Goal: Task Accomplishment & Management: Complete application form

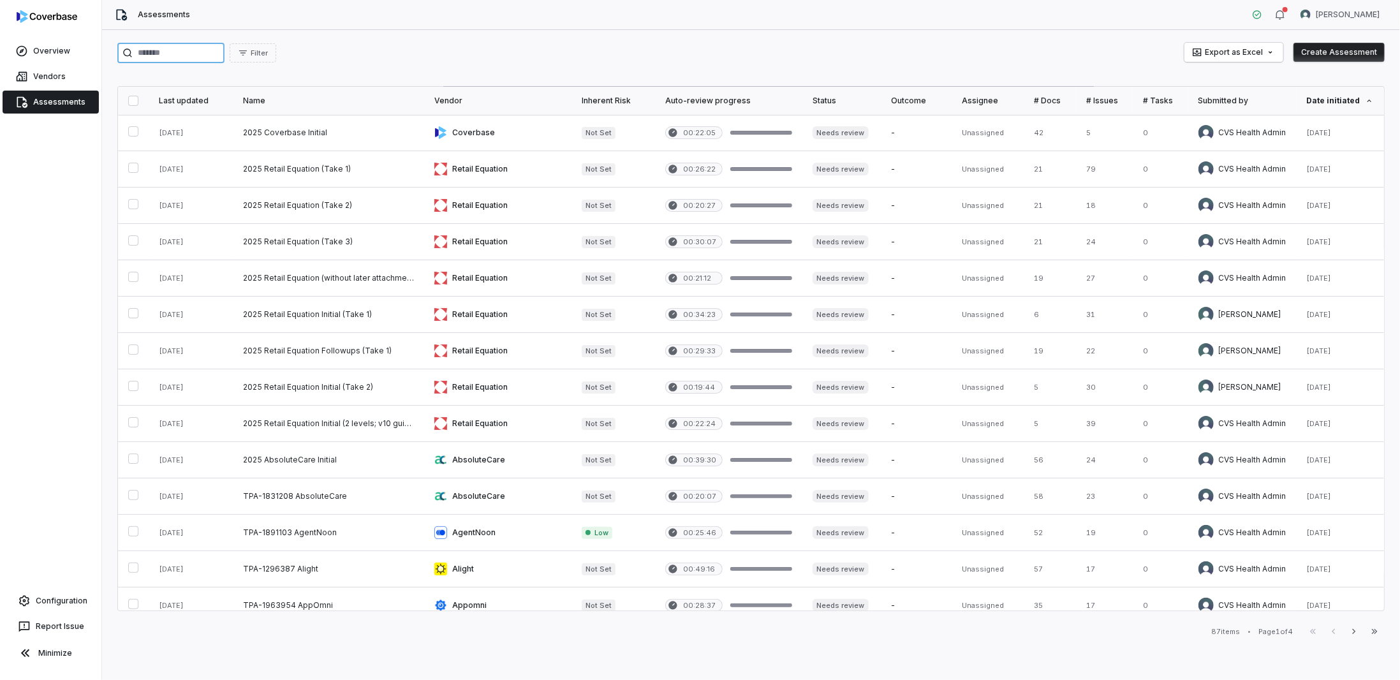
click at [192, 49] on input "search" at bounding box center [170, 53] width 107 height 20
click at [44, 13] on img at bounding box center [47, 16] width 61 height 13
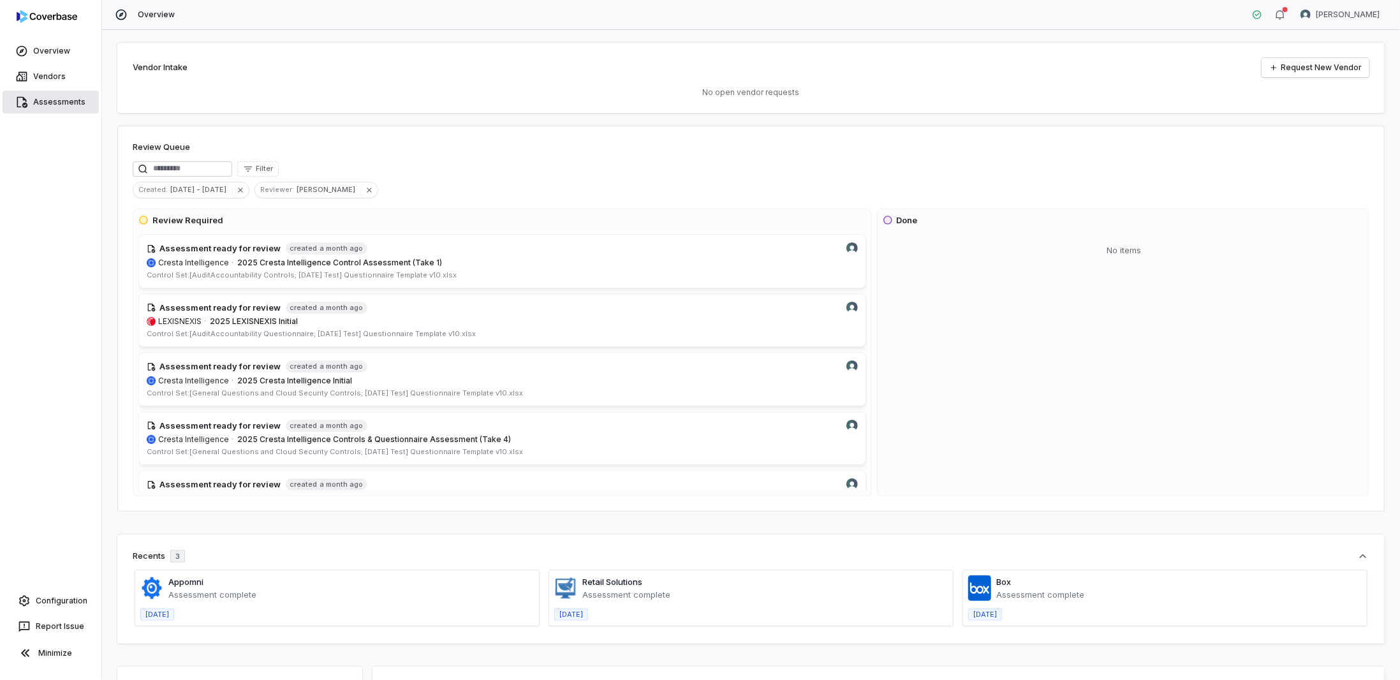
click at [46, 105] on link "Assessments" at bounding box center [51, 102] width 96 height 23
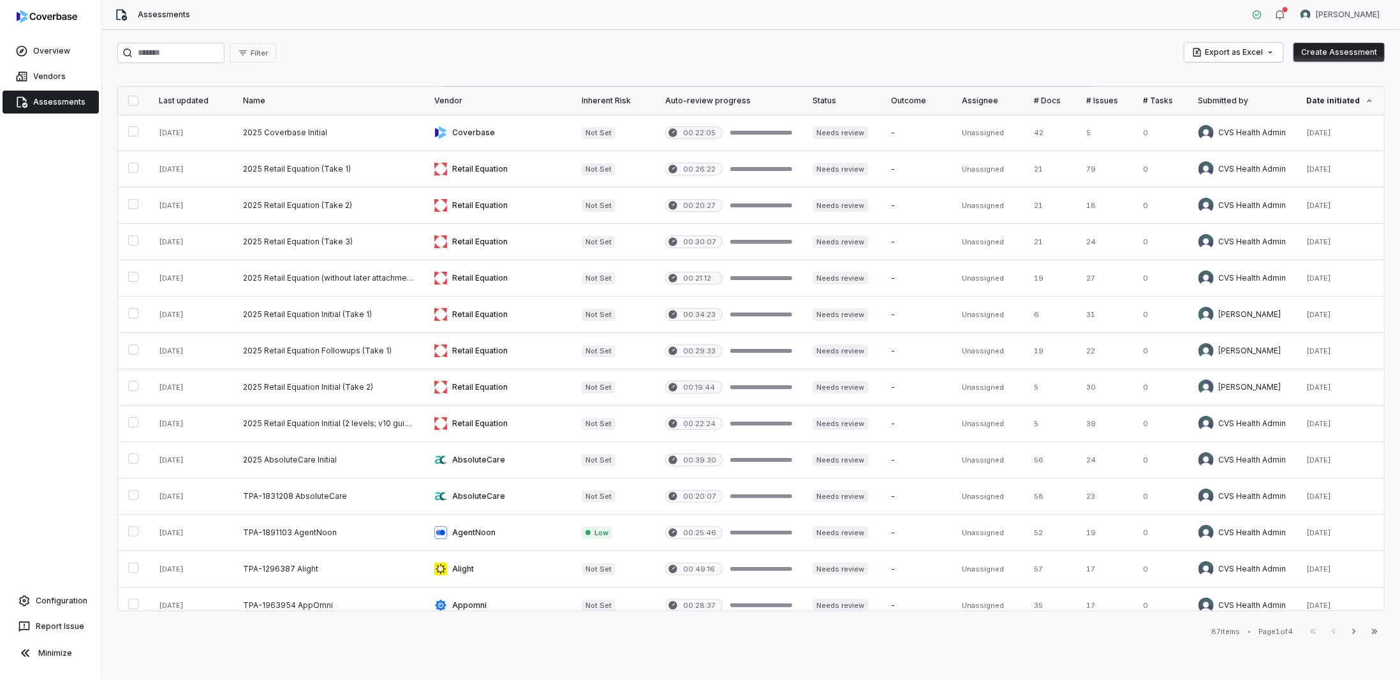
click at [1322, 57] on button "Create Assessment" at bounding box center [1339, 52] width 91 height 19
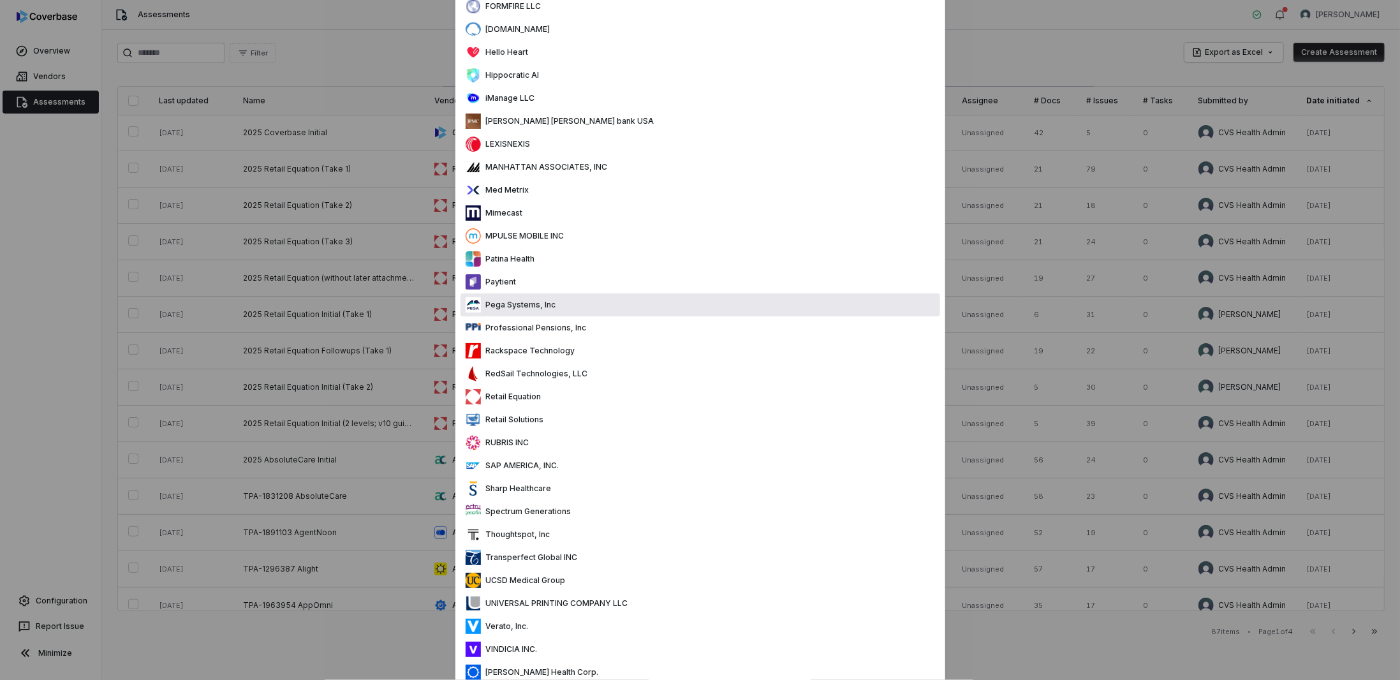
scroll to position [629, 0]
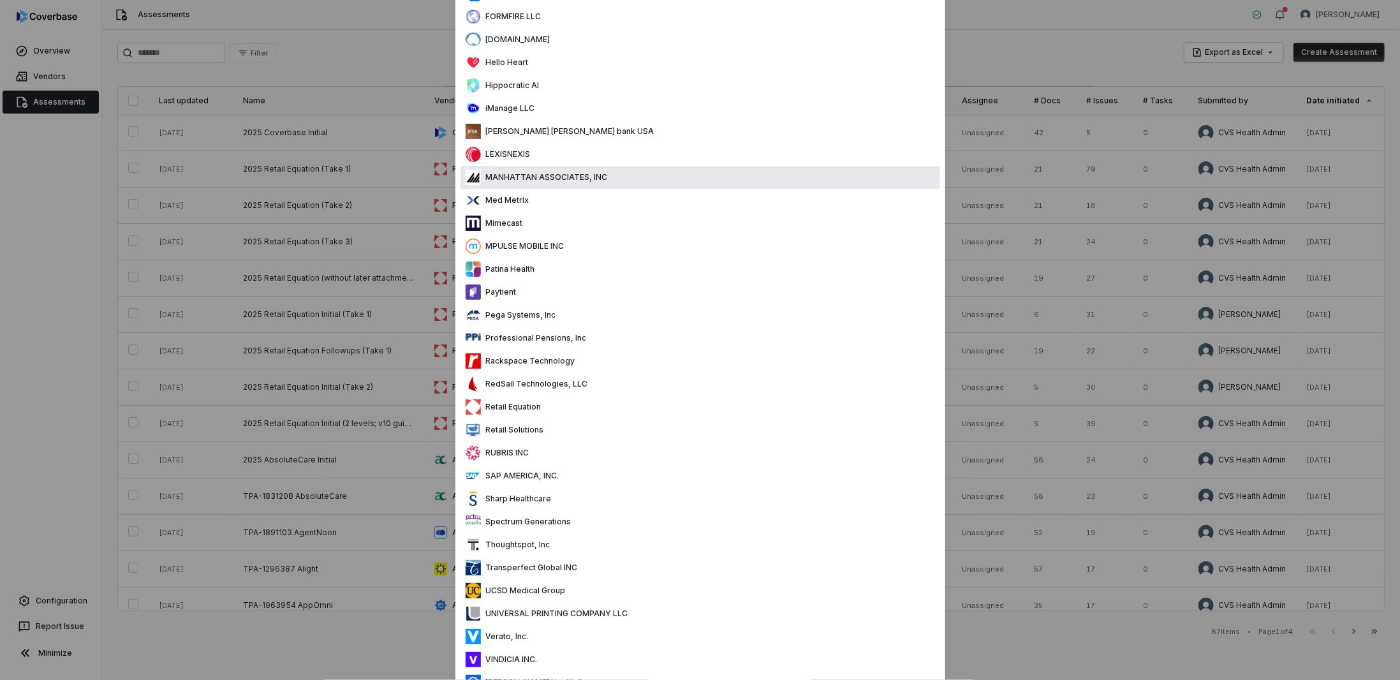
click at [522, 184] on div "MANHATTAN ASSOCIATES, INC" at bounding box center [537, 177] width 142 height 15
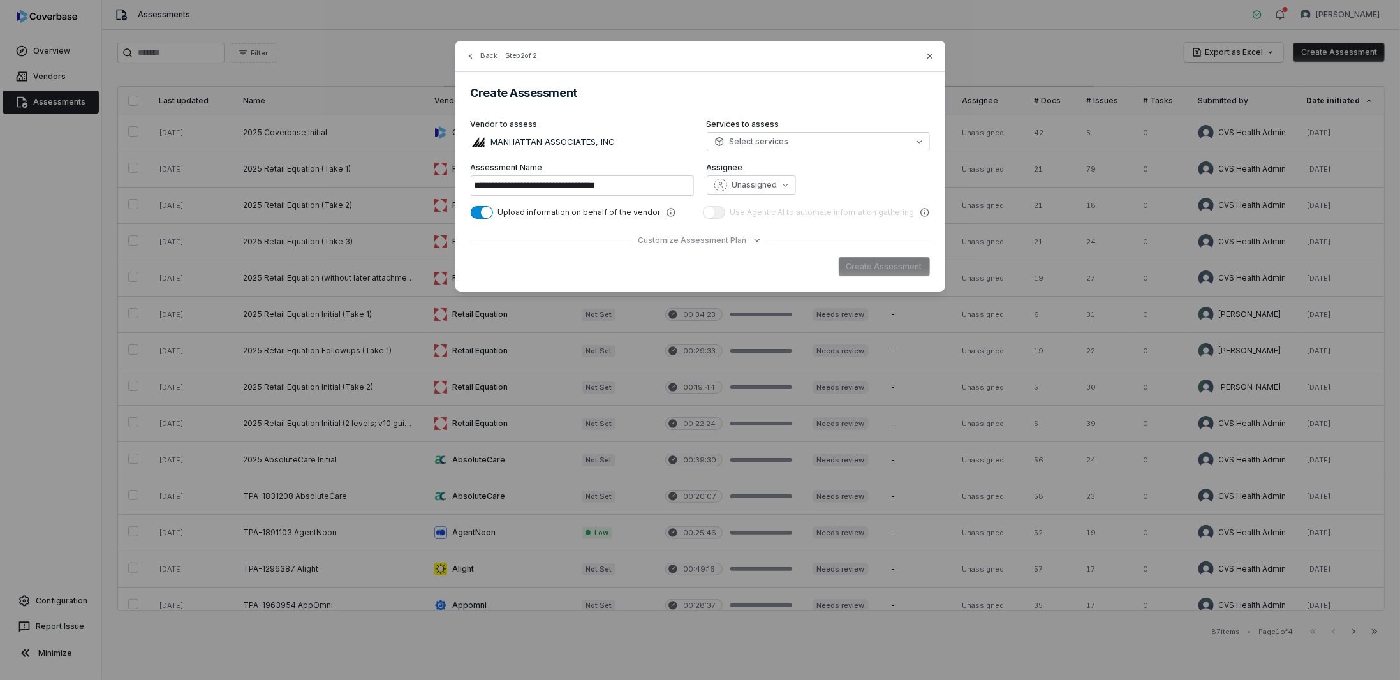
scroll to position [0, 0]
click at [755, 265] on span "Please select at least one questionnaire or control set in the Assessment Plan" at bounding box center [692, 267] width 278 height 10
click at [884, 270] on div "Please select at least one questionnaire or control set in the Assessment Plan …" at bounding box center [700, 266] width 459 height 19
click at [744, 235] on button "Customize Assessment Plan" at bounding box center [701, 240] width 124 height 10
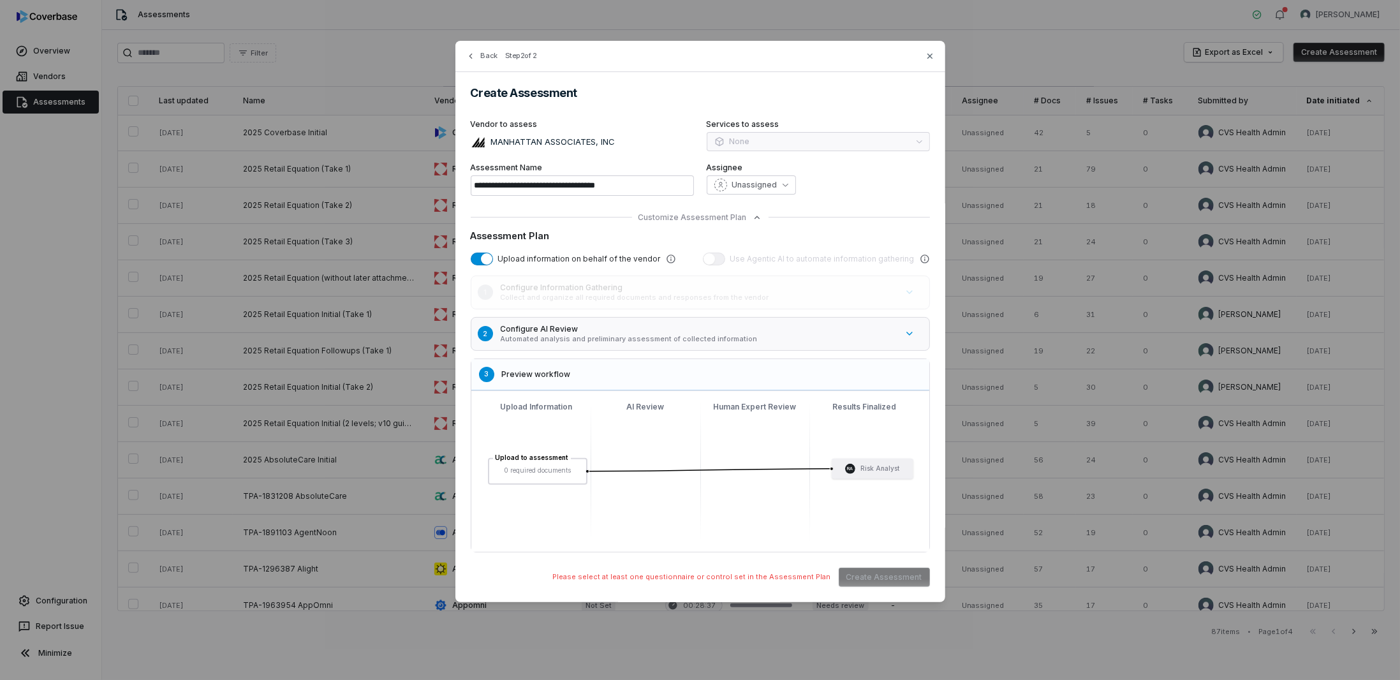
click at [926, 258] on icon at bounding box center [925, 259] width 10 height 10
click at [909, 330] on icon "button" at bounding box center [910, 334] width 10 height 10
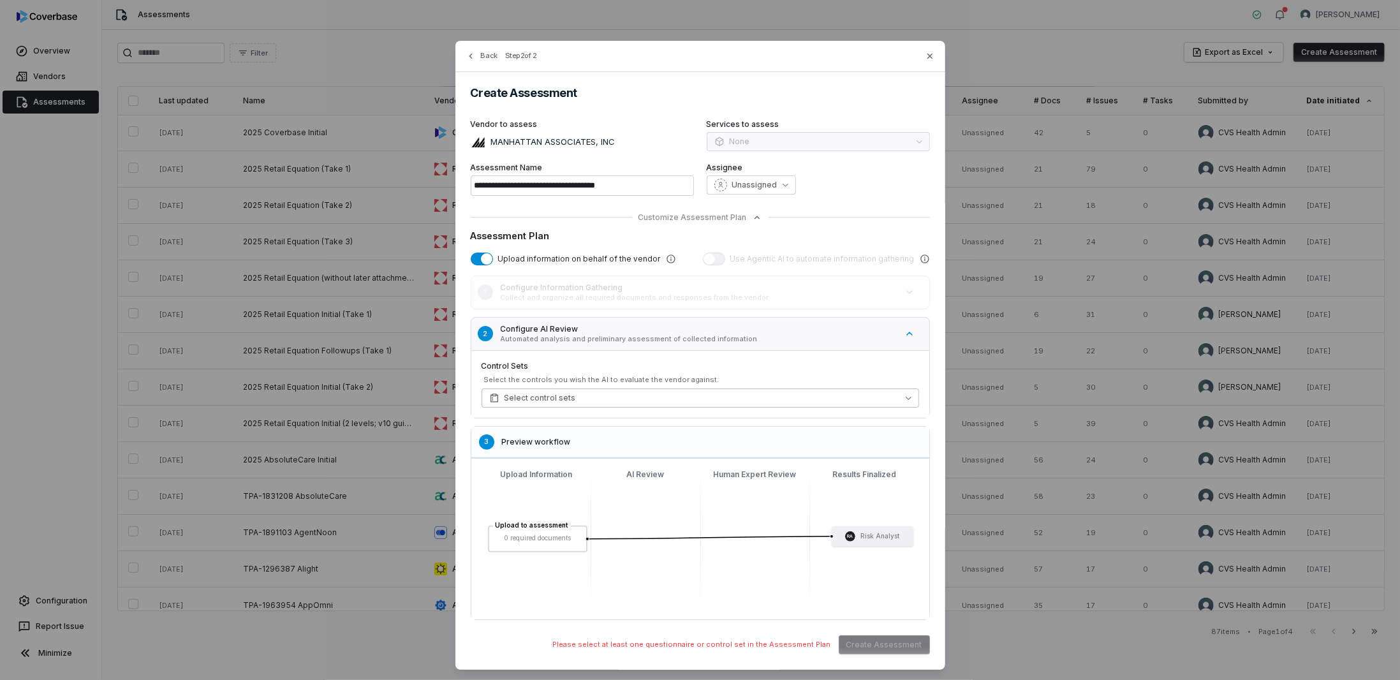
click at [640, 394] on button "Select control sets" at bounding box center [701, 398] width 438 height 19
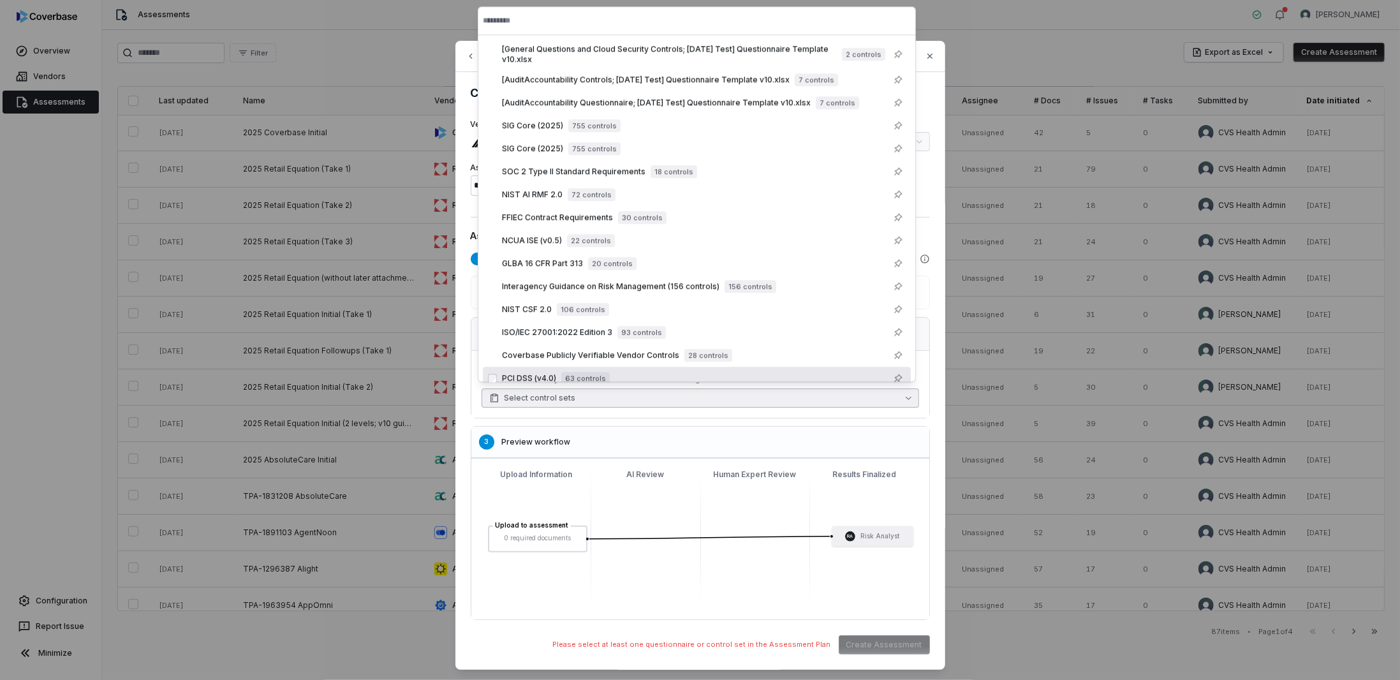
click at [590, 424] on div "1 Configure Information Gathering Collect and organize all required documents a…" at bounding box center [700, 448] width 459 height 344
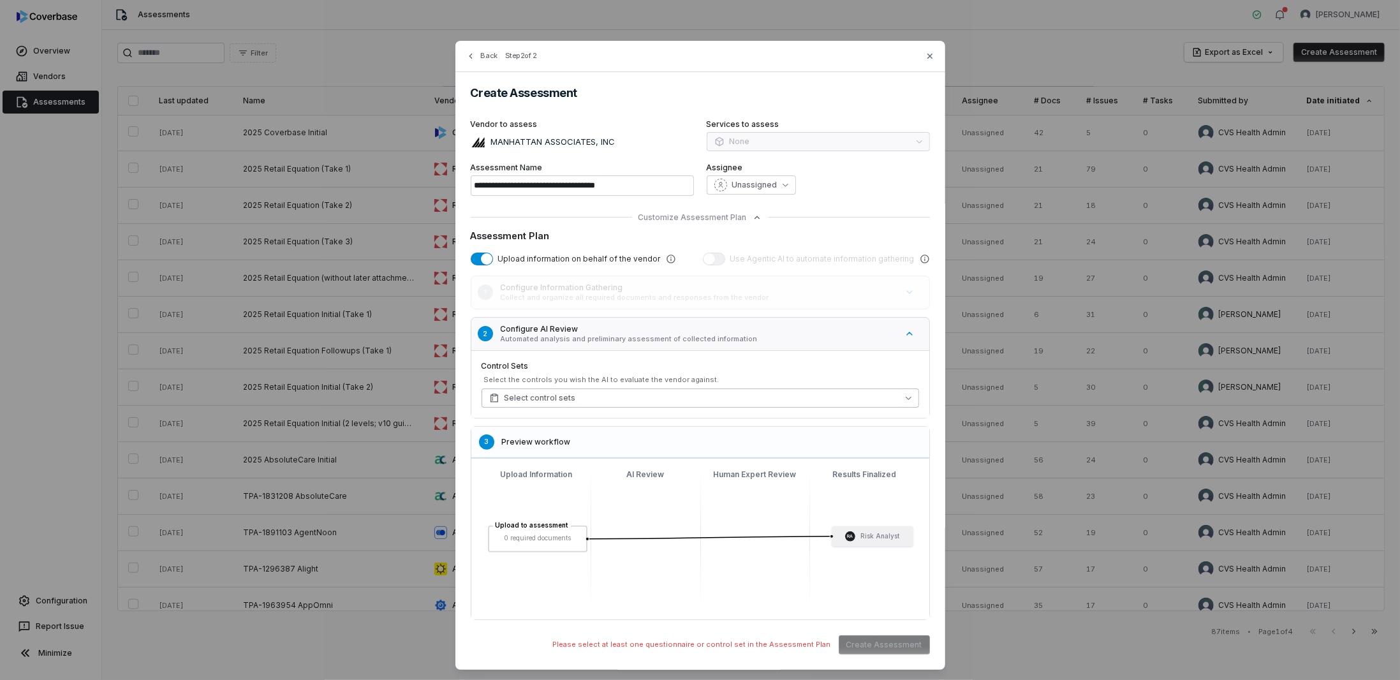
click at [686, 396] on button "Select control sets" at bounding box center [701, 398] width 438 height 19
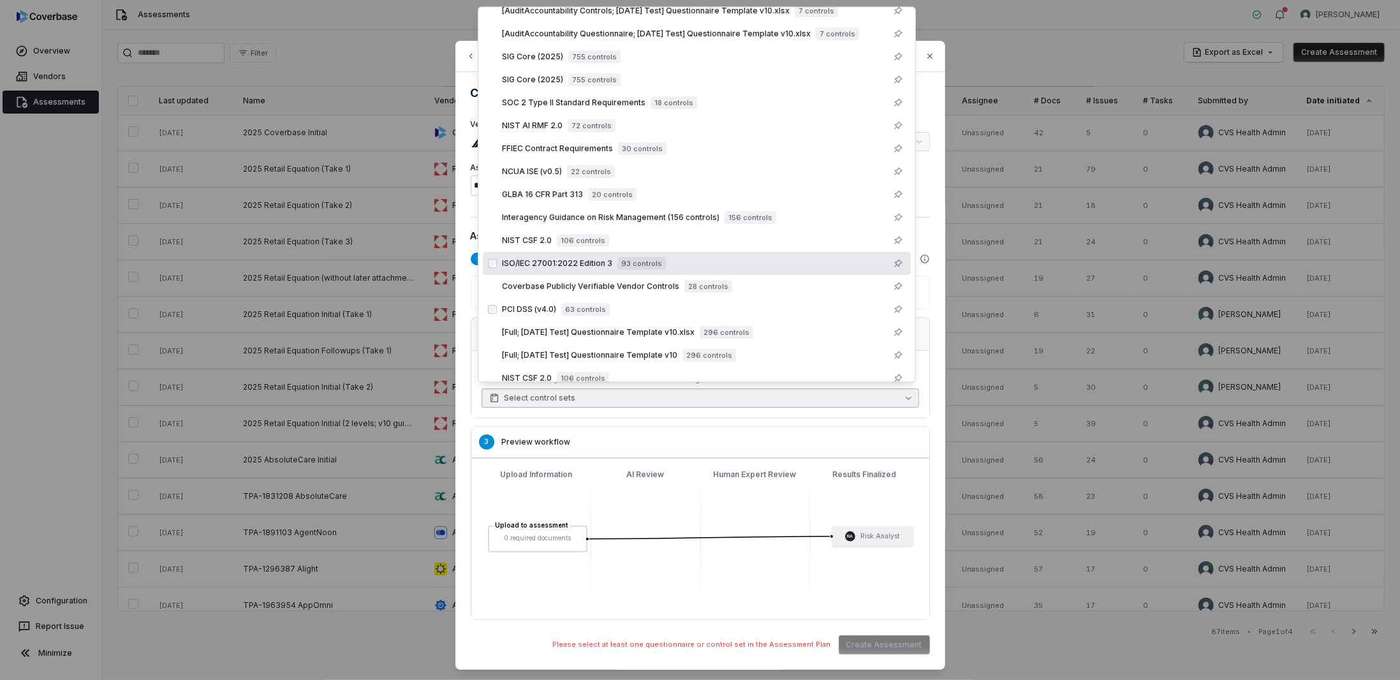
scroll to position [82, 0]
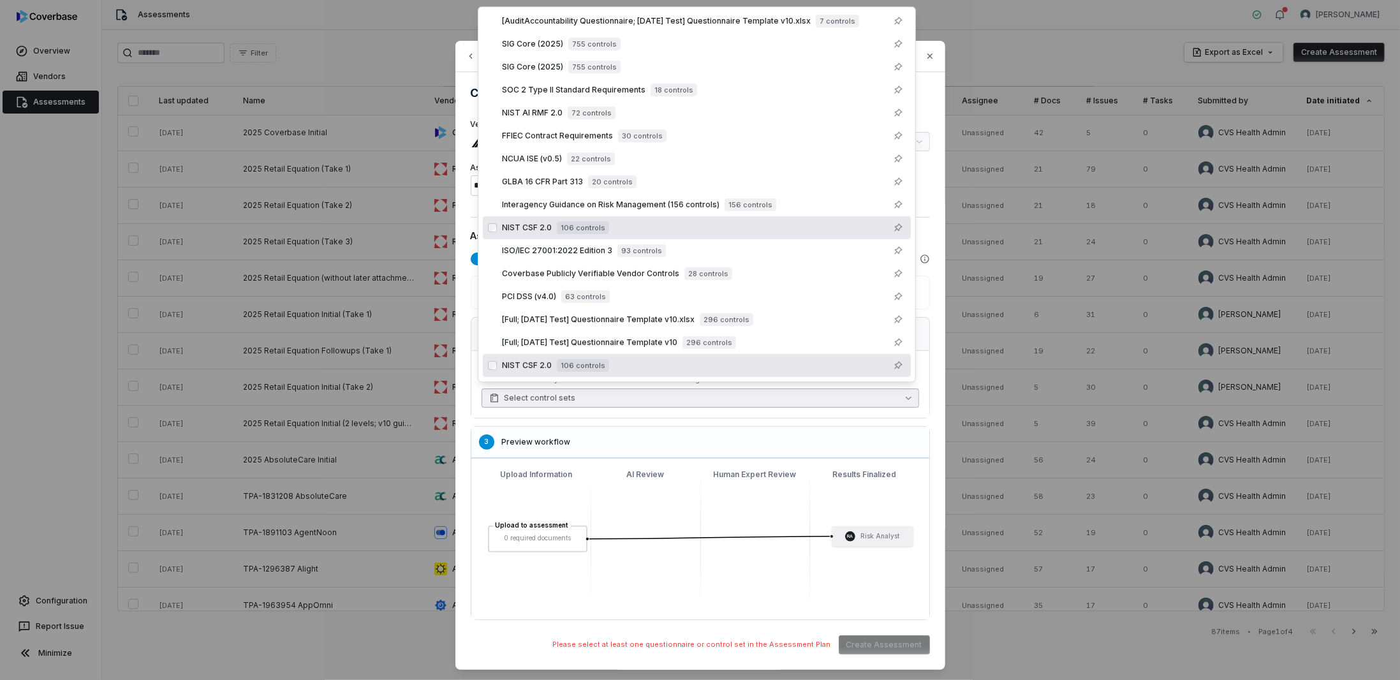
click at [591, 369] on span "106 controls" at bounding box center [583, 365] width 52 height 13
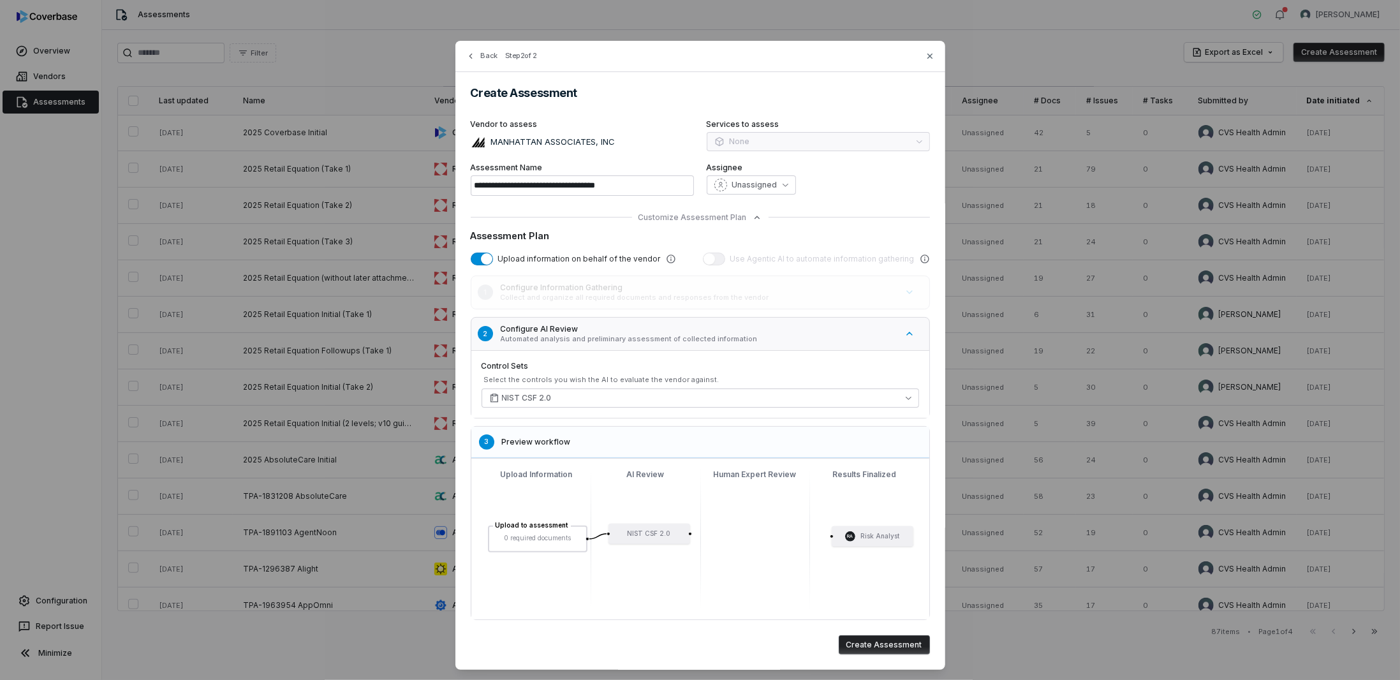
drag, startPoint x: 700, startPoint y: 570, endPoint x: 620, endPoint y: 487, distance: 114.6
click at [620, 487] on div "Upload to assessment 0 required documents NIST CSF 2.0 RA Risk Analyst" at bounding box center [701, 539] width 438 height 140
click at [657, 216] on span "Customize Assessment Plan" at bounding box center [693, 217] width 108 height 10
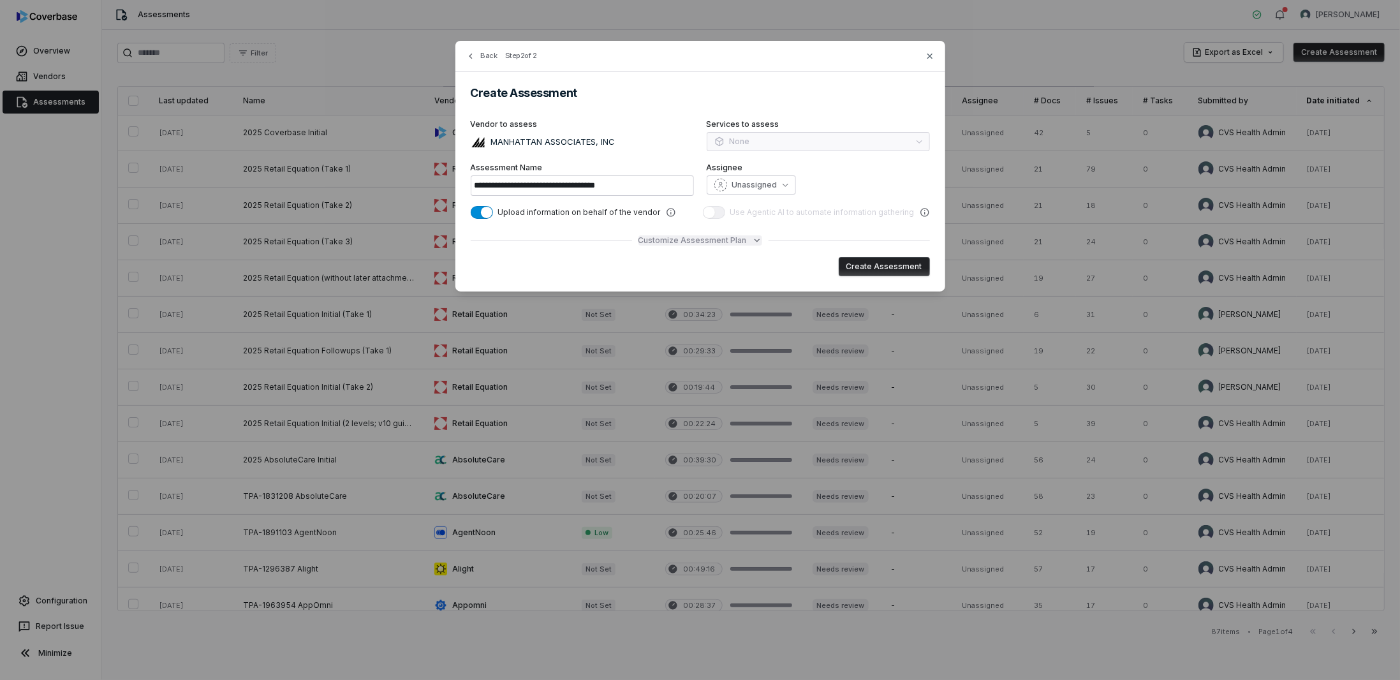
click at [657, 216] on div "Upload information on behalf of the vendor" at bounding box center [573, 212] width 205 height 13
click at [926, 52] on icon "button" at bounding box center [930, 56] width 10 height 10
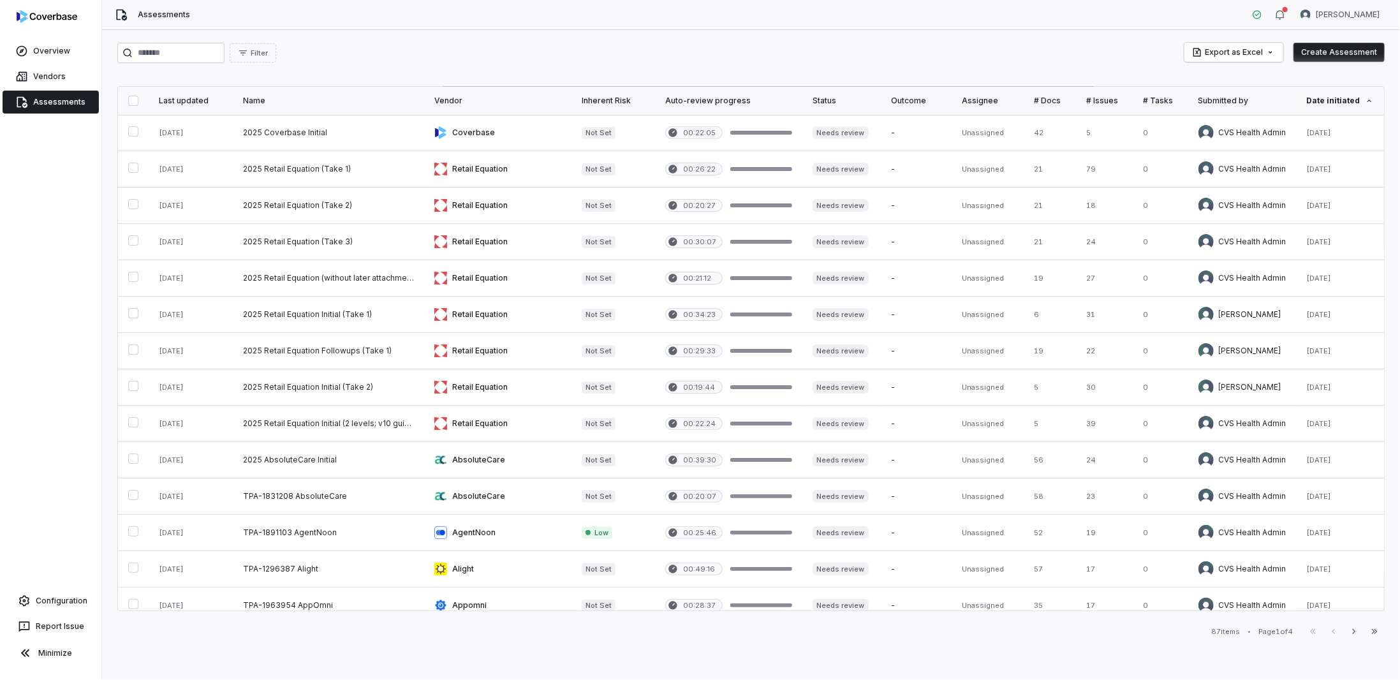
click at [1320, 97] on div "Date initiated" at bounding box center [1341, 101] width 68 height 10
